Goal: Information Seeking & Learning: Check status

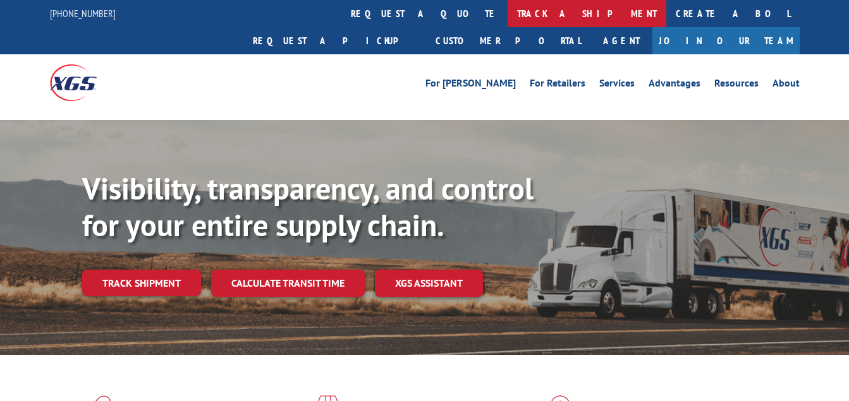
click at [508, 16] on link "track a shipment" at bounding box center [587, 13] width 159 height 27
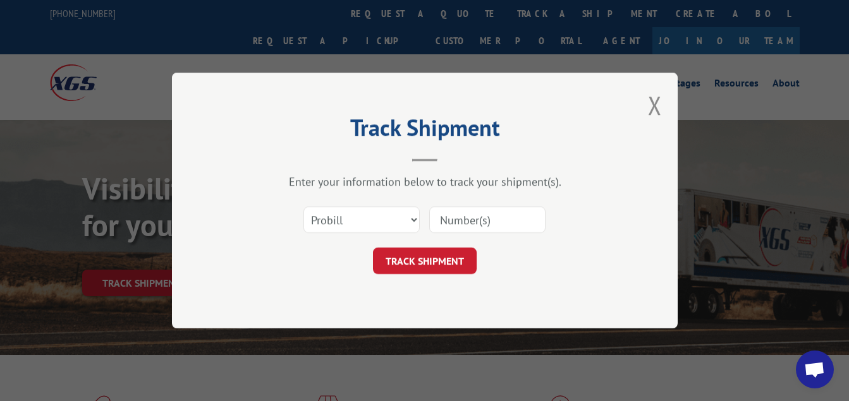
click at [462, 224] on input at bounding box center [487, 220] width 116 height 27
paste input "17665523"
type input "17665523"
click at [412, 269] on button "TRACK SHIPMENT" at bounding box center [425, 261] width 104 height 27
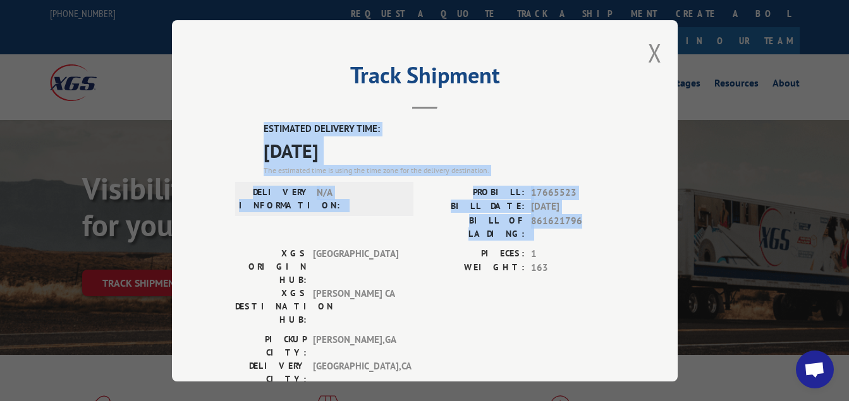
drag, startPoint x: 607, startPoint y: 214, endPoint x: 213, endPoint y: 120, distance: 405.5
click at [213, 120] on div "Track Shipment ESTIMATED DELIVERY TIME: [DATE] The estimated time is using the …" at bounding box center [425, 201] width 506 height 362
copy div "ESTIMATED DELIVERY TIME: [DATE] The estimated time is using the time zone for t…"
click at [649, 55] on button "Close modal" at bounding box center [655, 53] width 14 height 34
